Goal: Complete application form: Complete application form

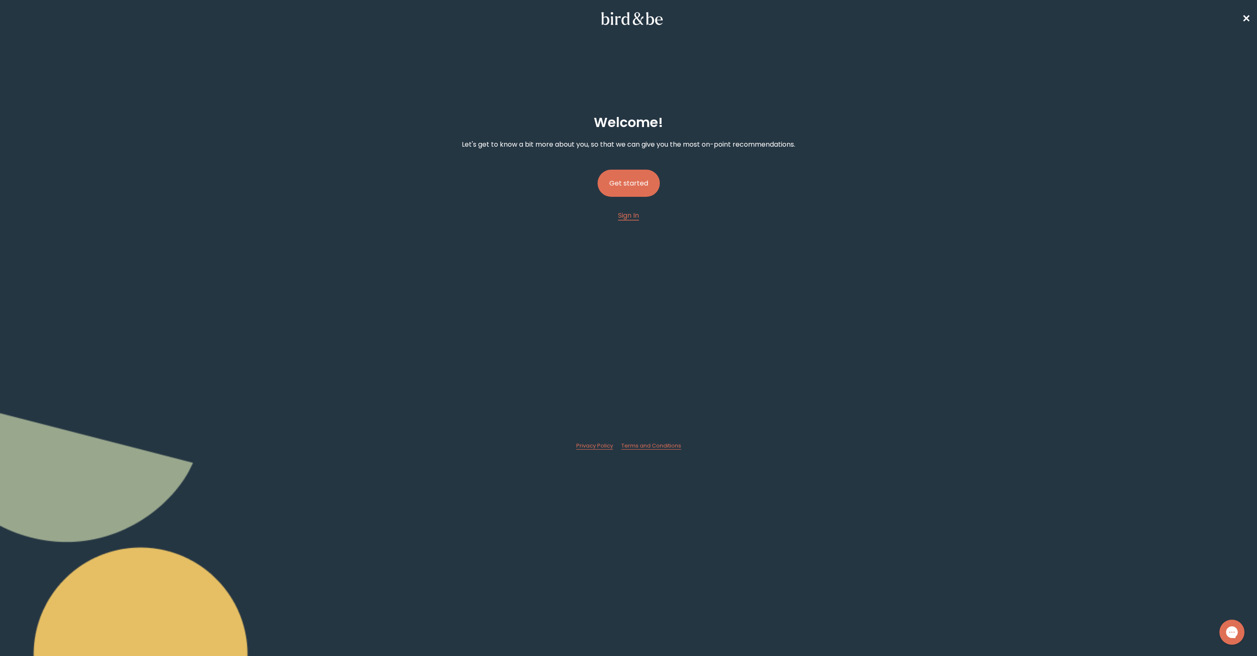
click at [634, 185] on button "Get started" at bounding box center [629, 183] width 62 height 27
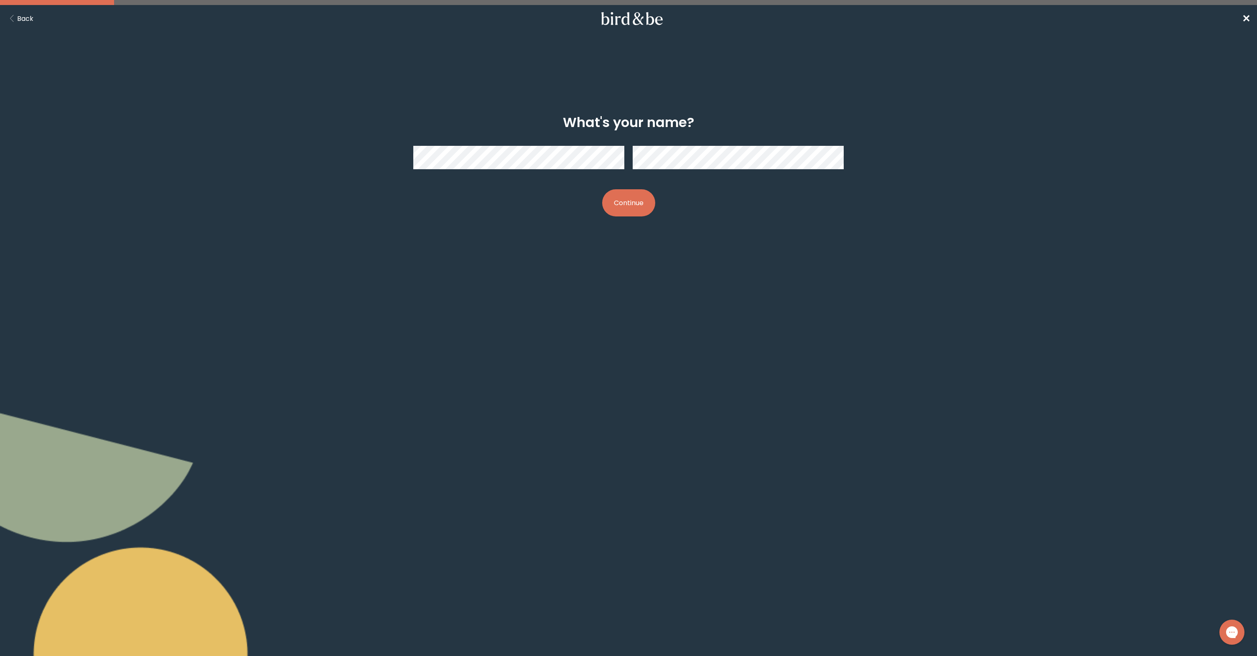
click at [553, 171] on div at bounding box center [628, 157] width 430 height 37
click at [628, 211] on button "Continue" at bounding box center [628, 202] width 53 height 27
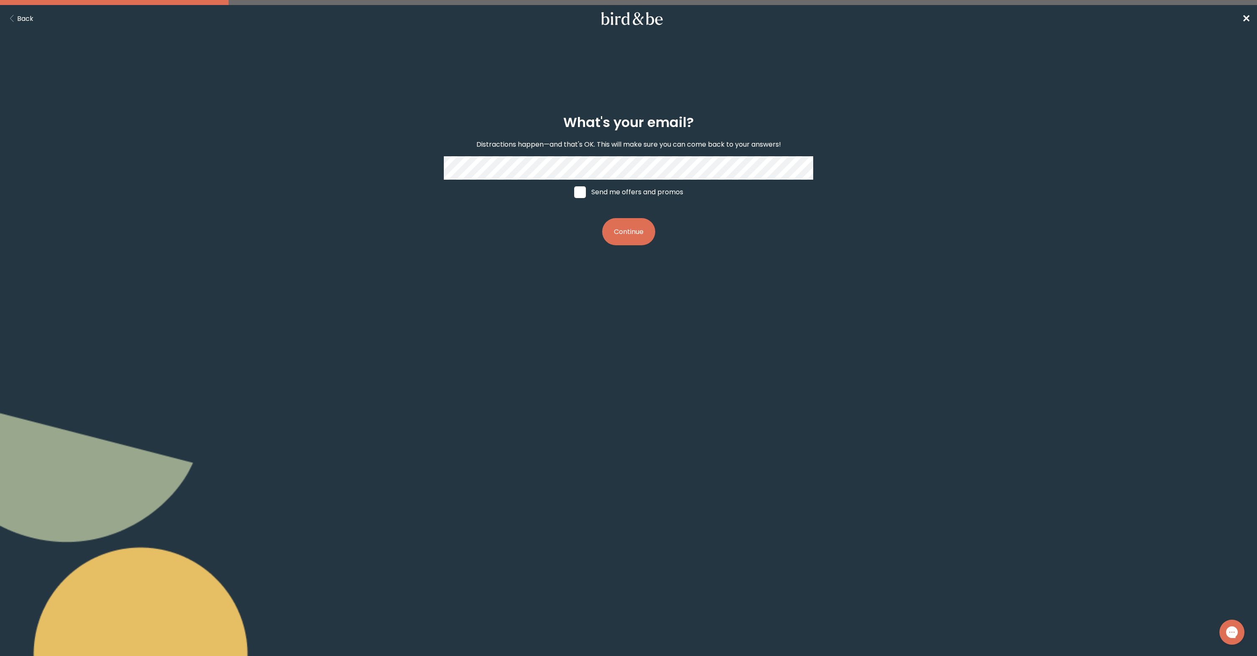
click at [630, 227] on button "Continue" at bounding box center [628, 231] width 53 height 27
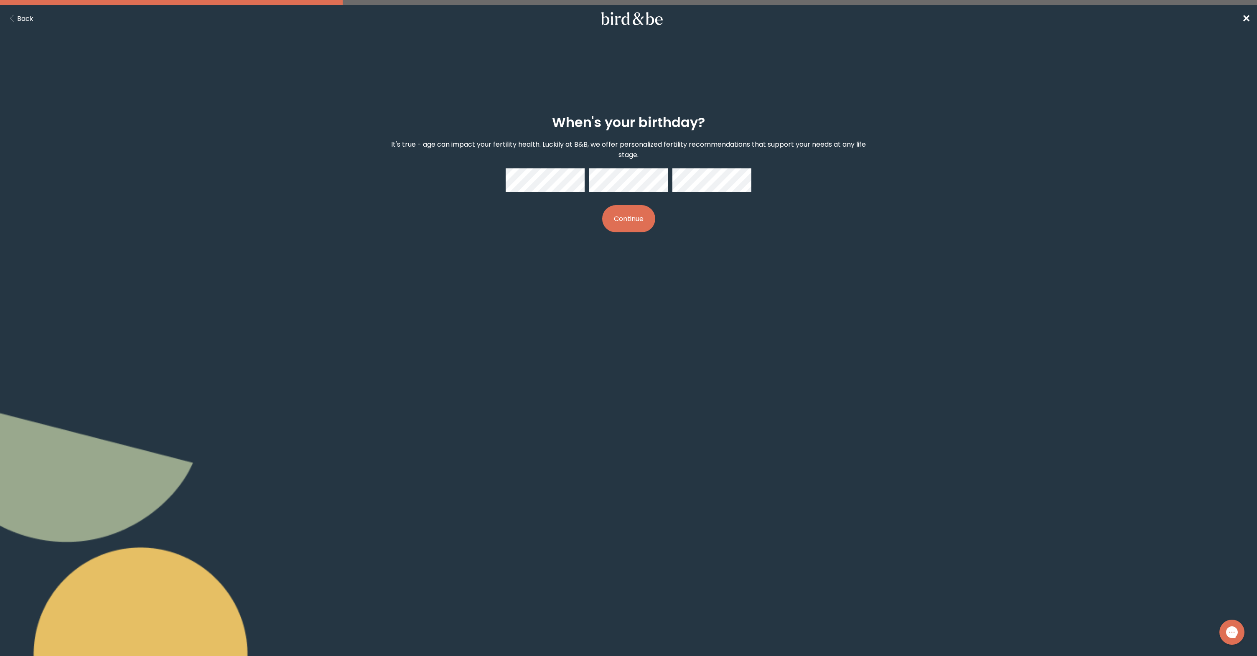
click at [625, 213] on button "Continue" at bounding box center [628, 218] width 53 height 27
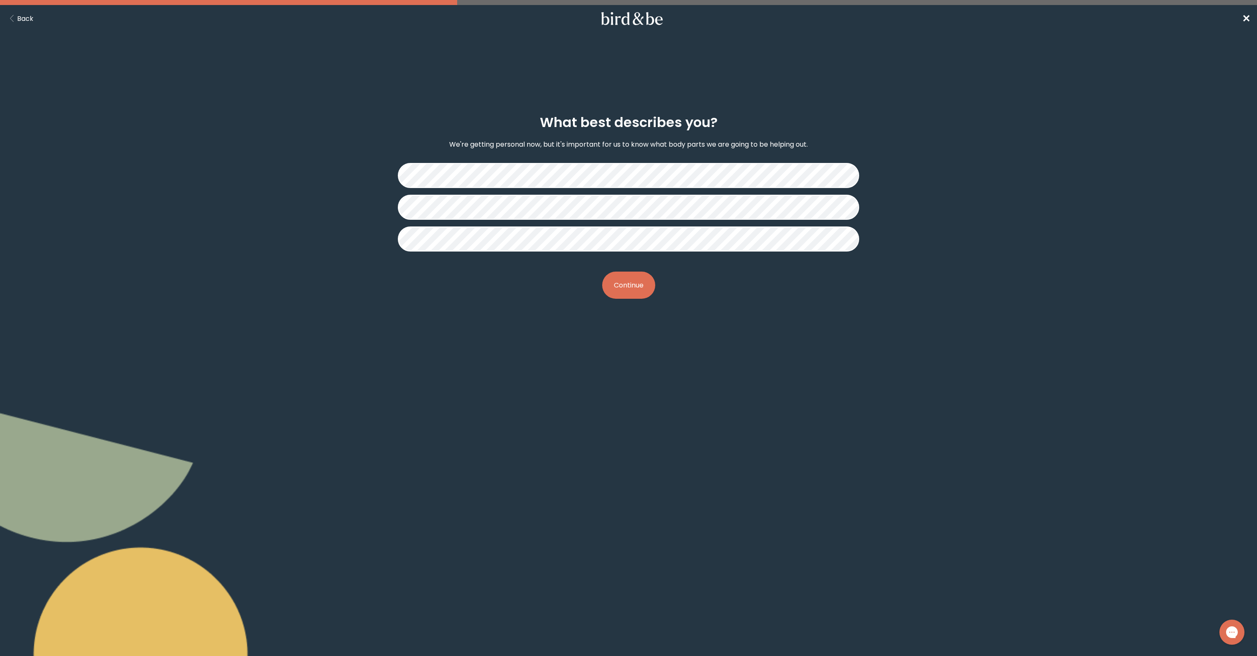
click at [632, 285] on button "Continue" at bounding box center [628, 285] width 53 height 27
click at [629, 283] on button "Continue" at bounding box center [628, 285] width 53 height 27
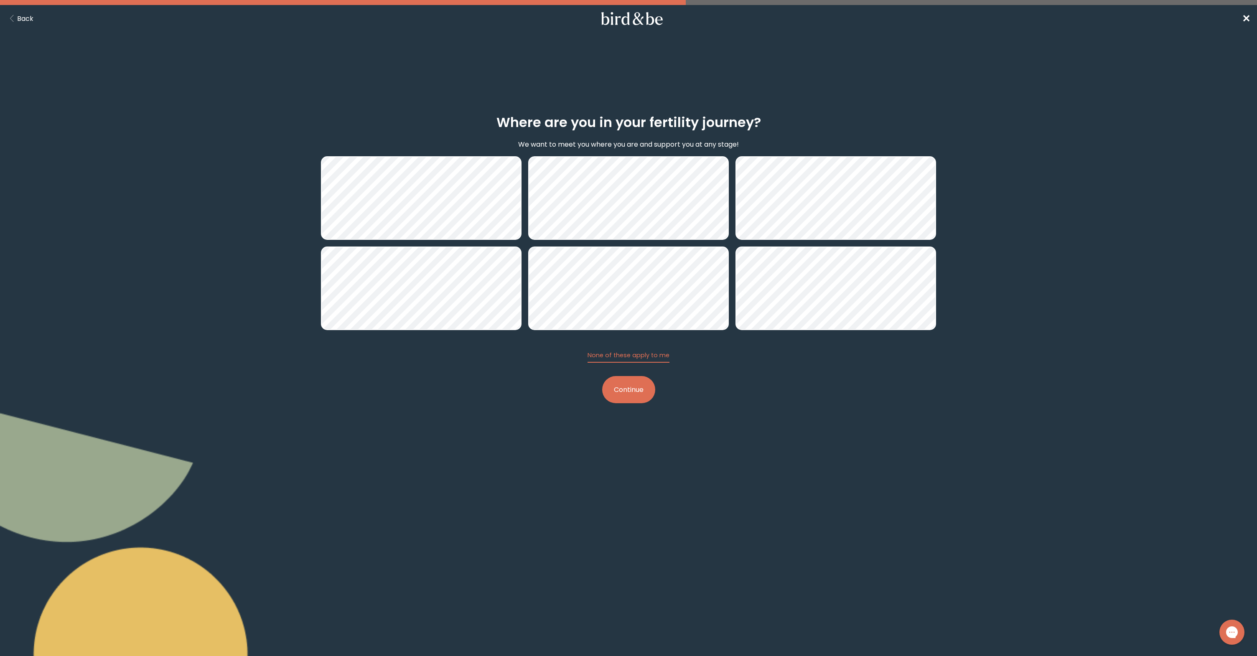
click at [636, 390] on button "Continue" at bounding box center [628, 389] width 53 height 27
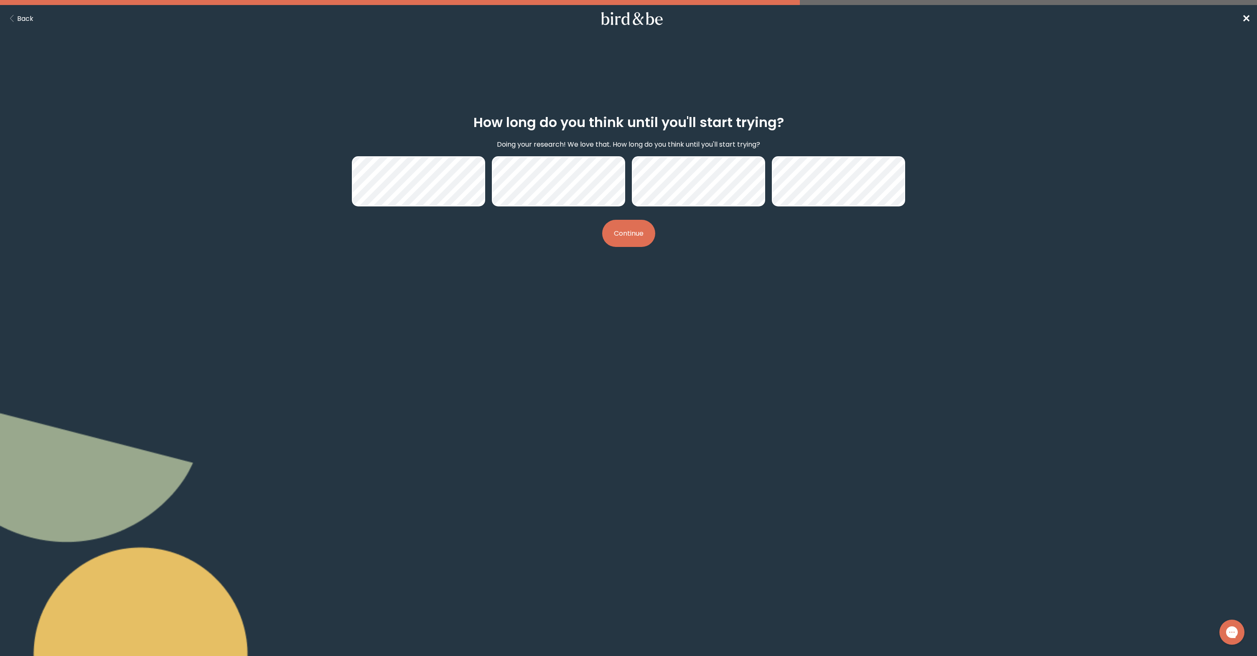
click at [637, 229] on button "Continue" at bounding box center [628, 233] width 53 height 27
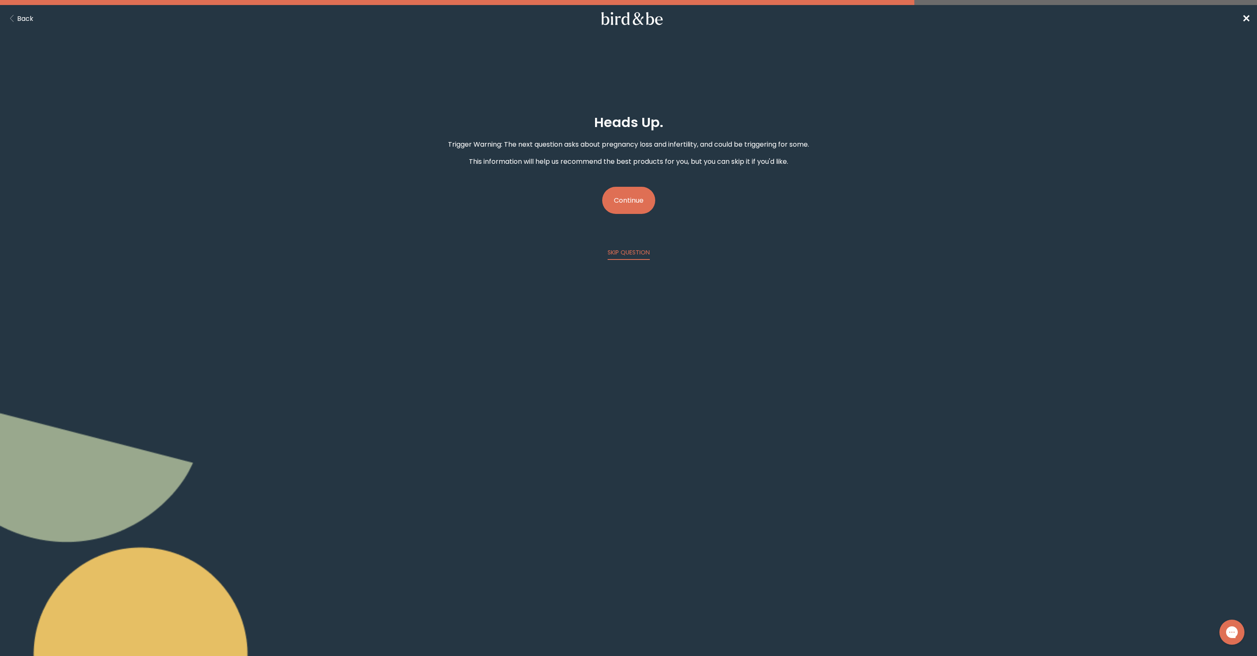
click at [630, 204] on button "Continue" at bounding box center [628, 200] width 53 height 27
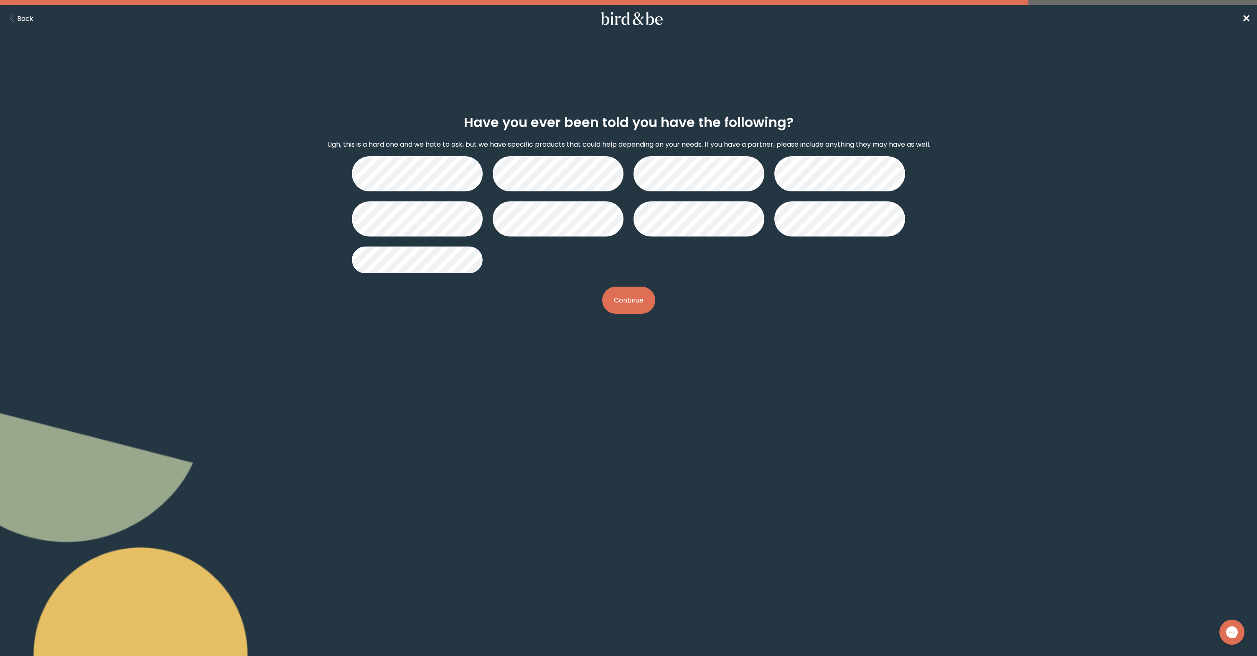
click at [608, 305] on button "Continue" at bounding box center [628, 300] width 53 height 27
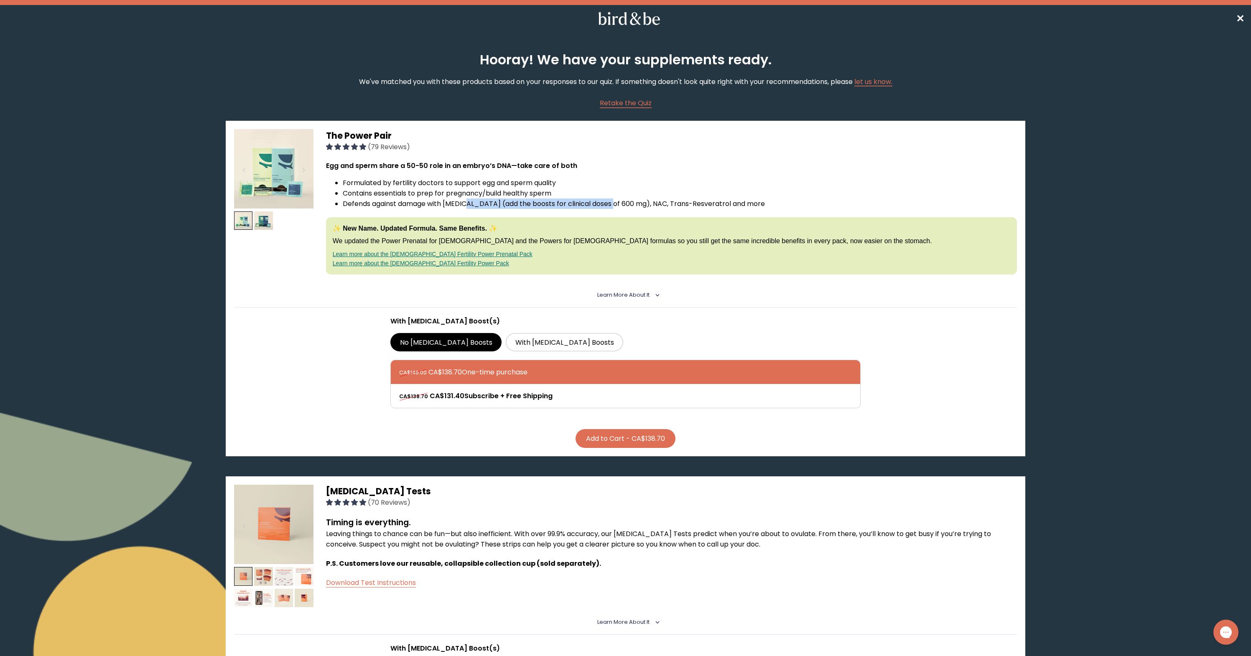
drag, startPoint x: 469, startPoint y: 202, endPoint x: 616, endPoint y: 204, distance: 146.7
click at [616, 204] on li "Defends against damage with [MEDICAL_DATA] (add the boosts for clinical doses o…" at bounding box center [680, 204] width 674 height 10
click at [258, 224] on img at bounding box center [263, 220] width 19 height 19
click at [243, 221] on img at bounding box center [243, 220] width 19 height 19
